Goal: Transaction & Acquisition: Purchase product/service

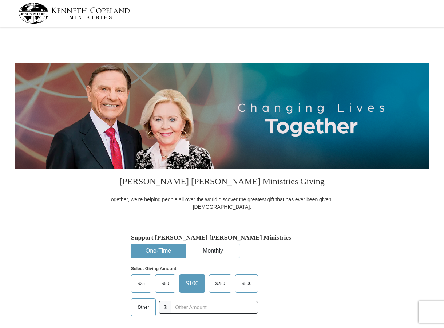
select select "AZ"
click at [140, 307] on span "Other" at bounding box center [143, 307] width 19 height 11
click at [0, 0] on input "Other" at bounding box center [0, 0] width 0 height 0
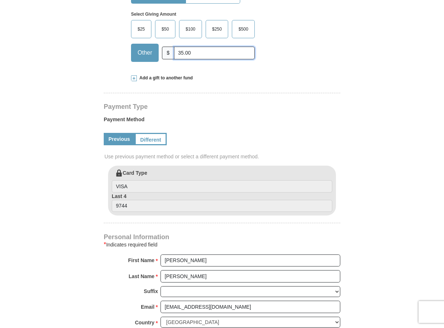
scroll to position [287, 0]
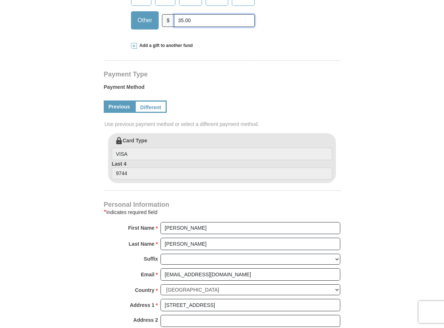
type input "35.00"
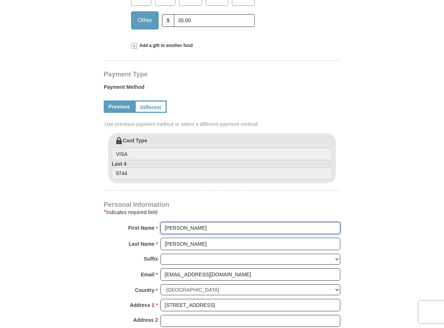
click at [164, 228] on input "[PERSON_NAME]" at bounding box center [250, 228] width 180 height 12
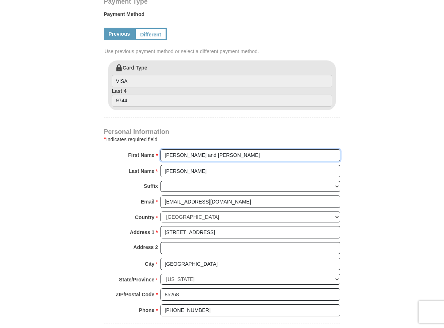
scroll to position [542, 0]
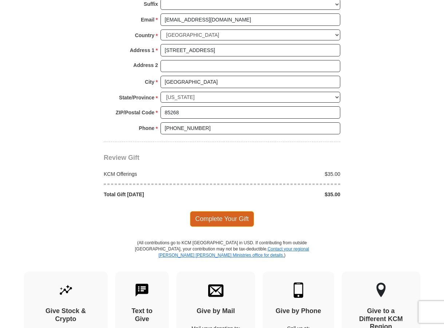
type input "[PERSON_NAME] and [PERSON_NAME]"
click at [223, 217] on span "Complete Your Gift" at bounding box center [222, 218] width 64 height 15
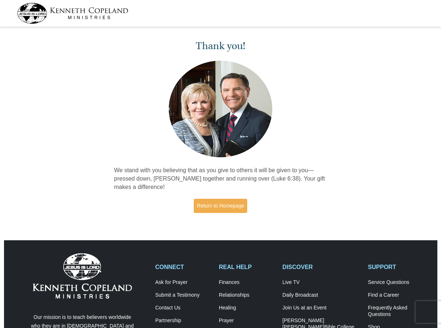
click at [346, 179] on div "Thank you! We stand with you believing that as you give to others it will be gi…" at bounding box center [220, 127] width 441 height 197
click at [209, 205] on link "Return to Homepage" at bounding box center [221, 206] width 54 height 14
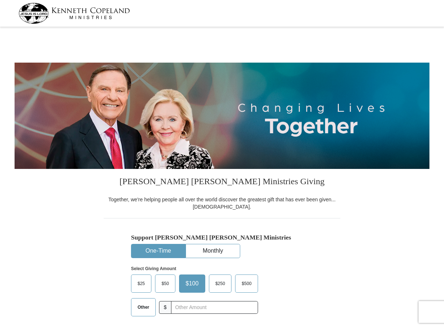
select select "AZ"
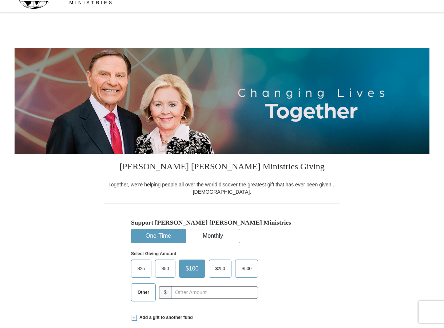
scroll to position [109, 0]
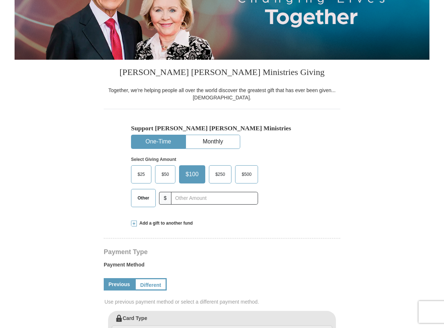
drag, startPoint x: 138, startPoint y: 198, endPoint x: 143, endPoint y: 197, distance: 5.5
click at [137, 198] on span "Other" at bounding box center [143, 198] width 19 height 11
click at [0, 0] on input "Other" at bounding box center [0, 0] width 0 height 0
click at [382, 145] on form "Kenneth Copeland Ministries Giving Together, we're helping people all over the …" at bounding box center [222, 312] width 415 height 784
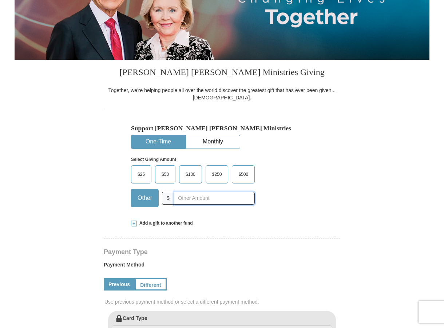
click at [182, 200] on input "text" at bounding box center [214, 198] width 81 height 13
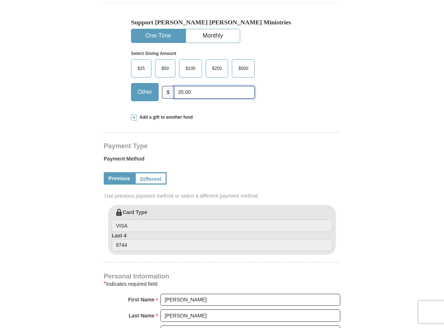
scroll to position [218, 0]
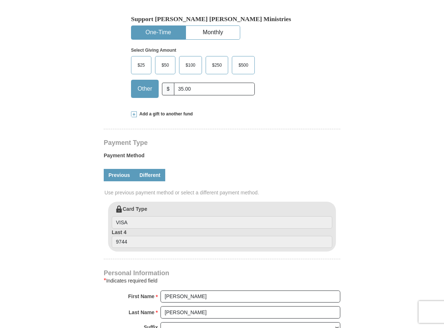
click at [155, 174] on link "Different" at bounding box center [150, 175] width 31 height 12
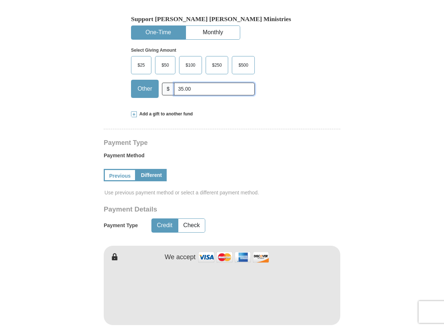
drag, startPoint x: 187, startPoint y: 87, endPoint x: 159, endPoint y: 95, distance: 29.0
click at [157, 93] on div "Other $ 35.00" at bounding box center [193, 89] width 124 height 18
type input "70.00"
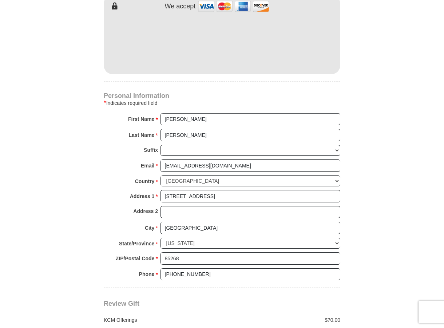
scroll to position [473, 0]
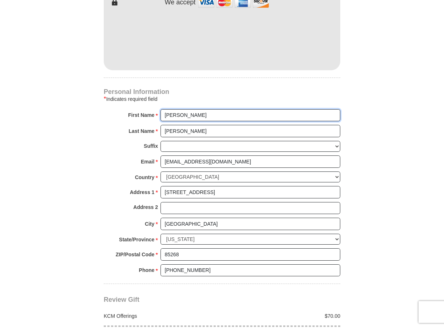
click at [165, 114] on input "[PERSON_NAME]" at bounding box center [250, 115] width 180 height 12
type input "[PERSON_NAME] and [PERSON_NAME]"
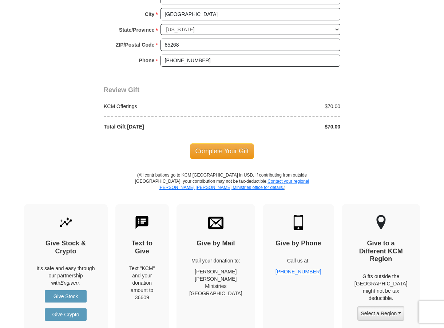
scroll to position [691, 0]
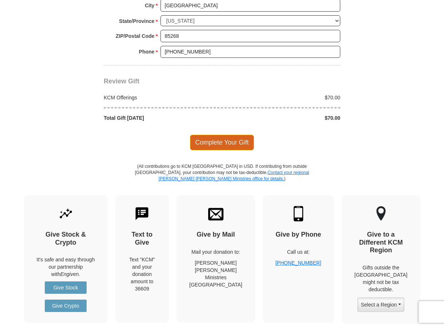
click at [226, 140] on span "Complete Your Gift" at bounding box center [222, 142] width 64 height 15
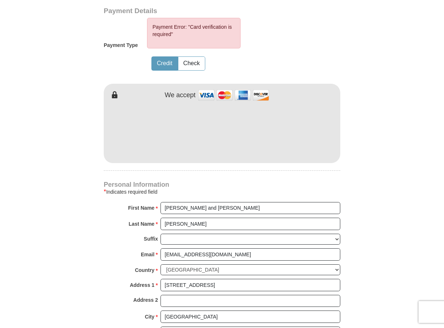
scroll to position [671, 0]
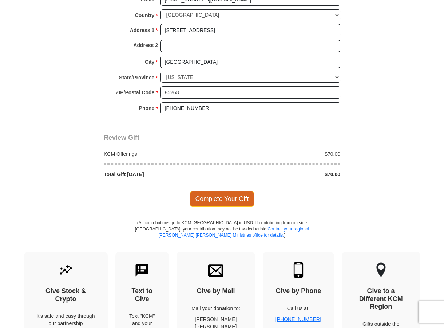
click at [196, 198] on span "Complete Your Gift" at bounding box center [222, 198] width 64 height 15
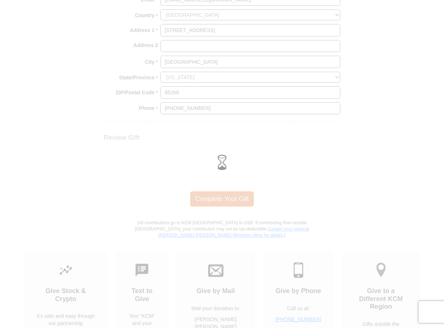
scroll to position [635, 0]
